Goal: Information Seeking & Learning: Learn about a topic

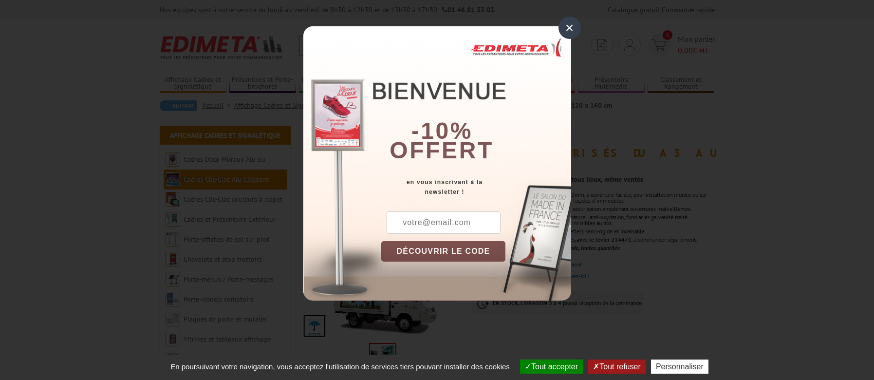
click at [571, 29] on div "×" at bounding box center [570, 28] width 22 height 22
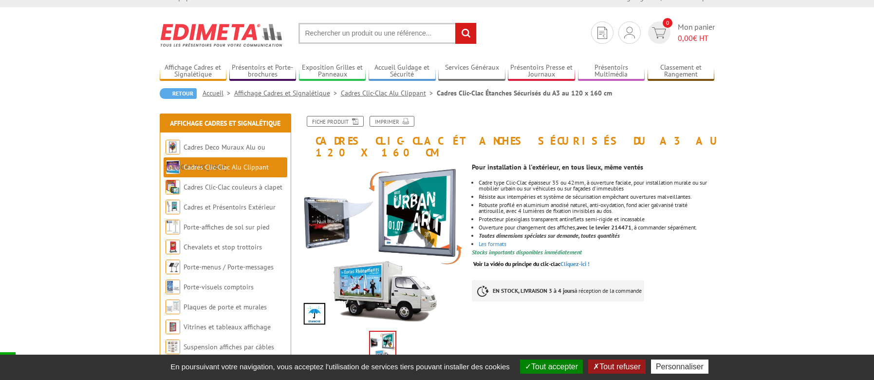
scroll to position [25, 0]
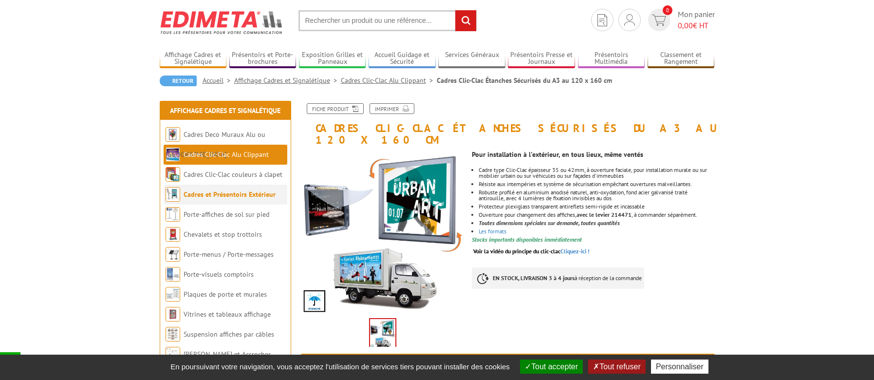
click at [267, 197] on link "Cadres et Présentoirs Extérieur" at bounding box center [230, 194] width 92 height 9
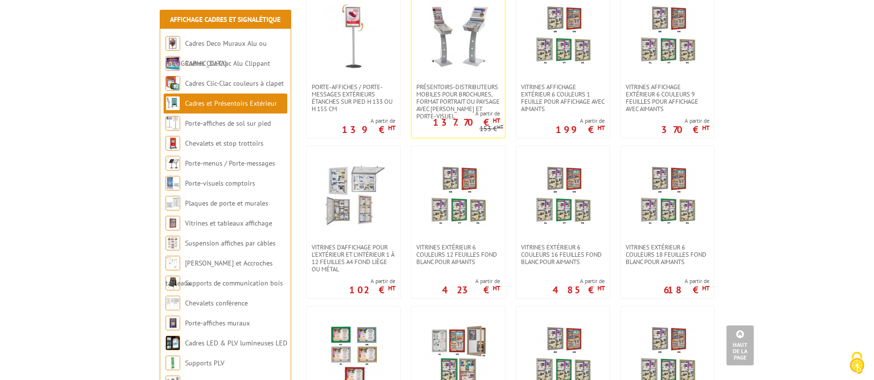
scroll to position [416, 0]
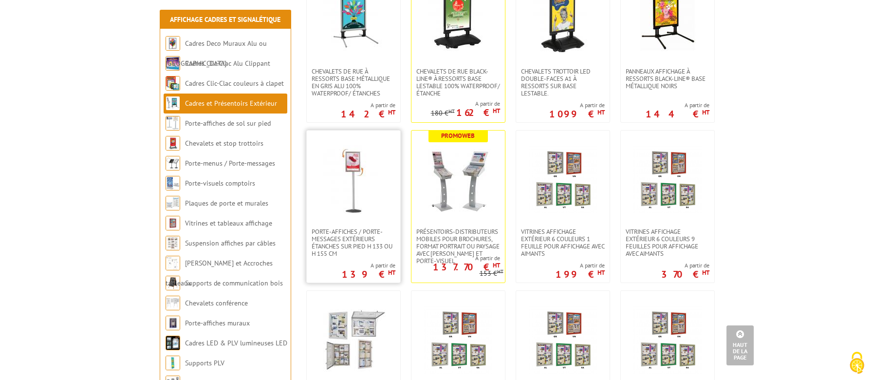
click at [337, 198] on img at bounding box center [354, 179] width 68 height 68
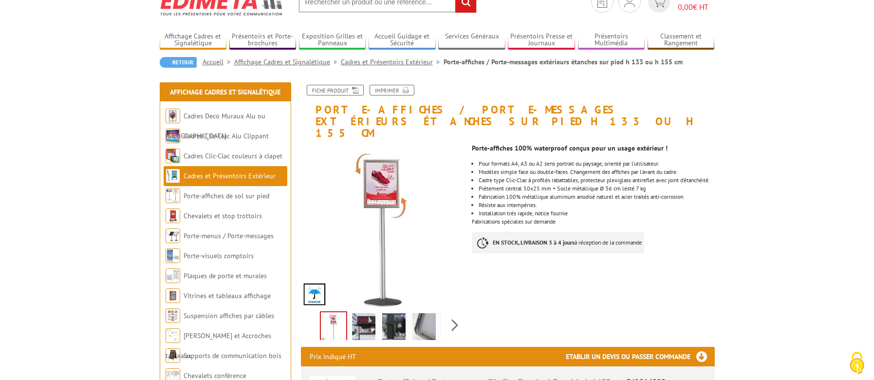
scroll to position [56, 0]
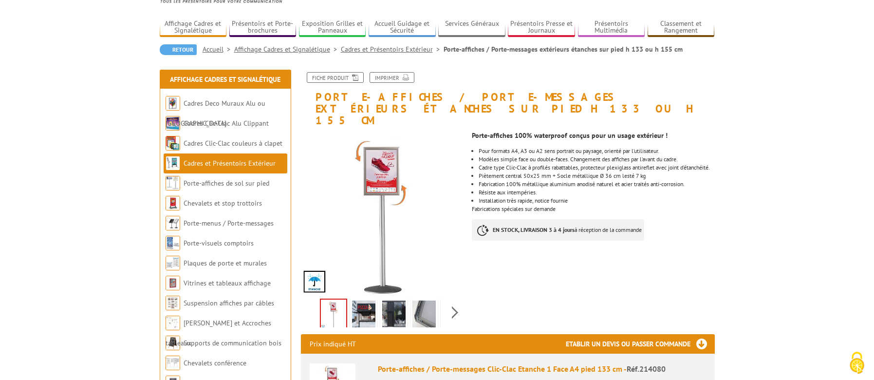
click at [367, 301] on img at bounding box center [363, 316] width 23 height 30
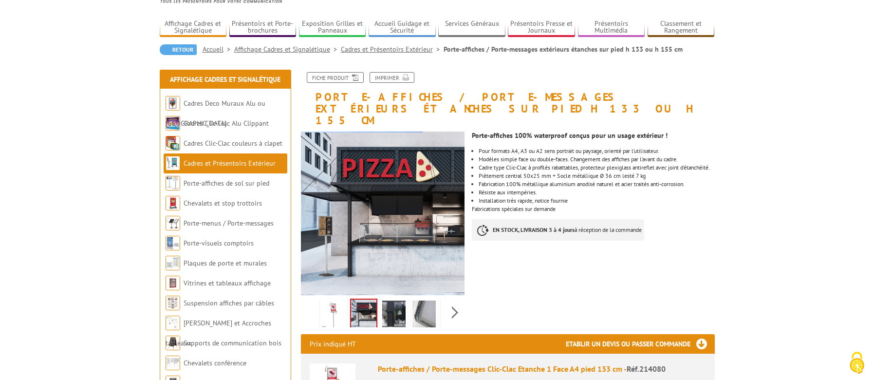
click at [387, 301] on img at bounding box center [393, 316] width 23 height 30
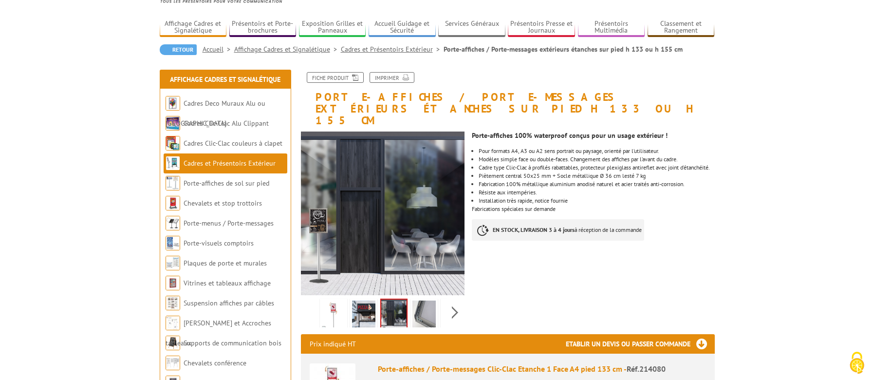
click at [425, 304] on img at bounding box center [424, 316] width 23 height 30
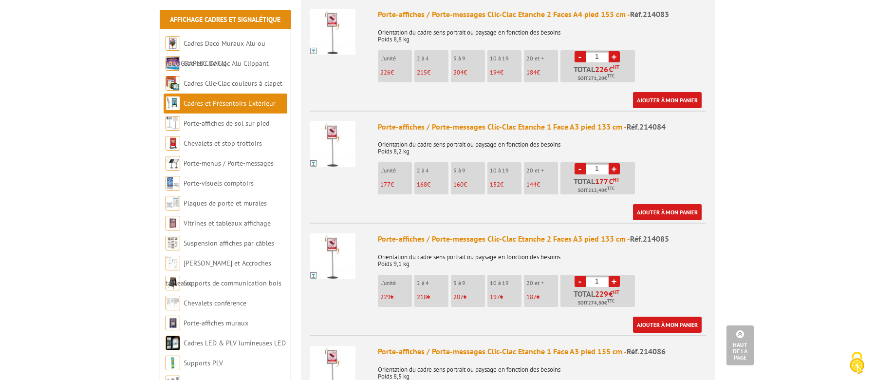
scroll to position [580, 0]
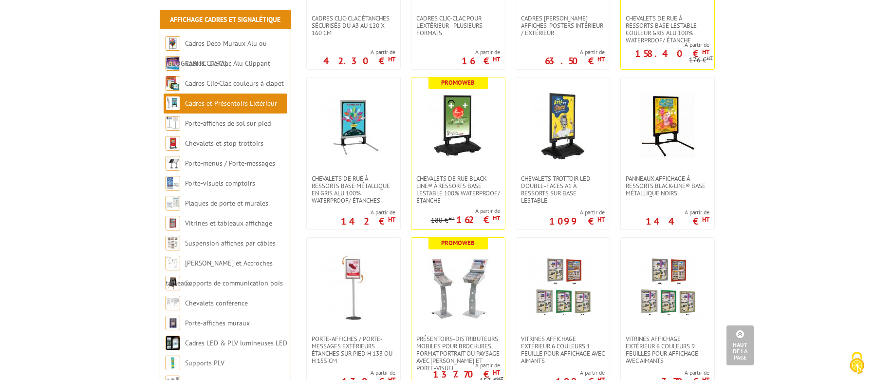
scroll to position [303, 0]
